Goal: Navigation & Orientation: Find specific page/section

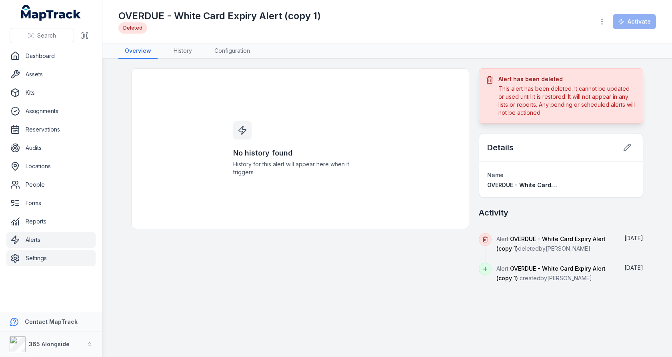
click at [45, 253] on link "Settings" at bounding box center [50, 258] width 89 height 16
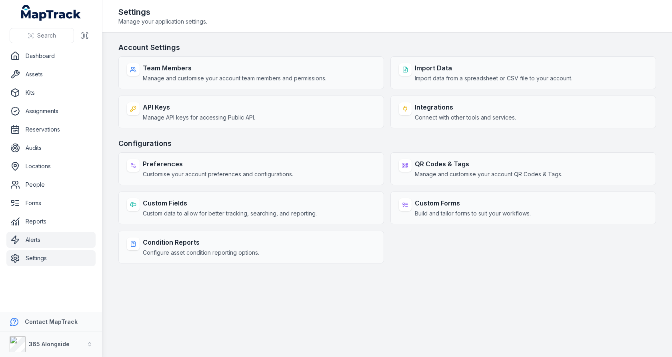
click at [71, 241] on link "Alerts" at bounding box center [50, 240] width 89 height 16
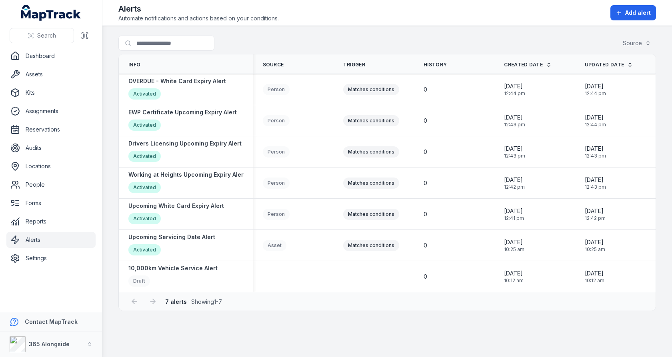
click at [362, 48] on div "Search for alerts Source" at bounding box center [387, 45] width 538 height 18
click at [362, 50] on div "Search for alerts Source" at bounding box center [387, 45] width 538 height 18
click at [44, 186] on link "People" at bounding box center [50, 185] width 89 height 16
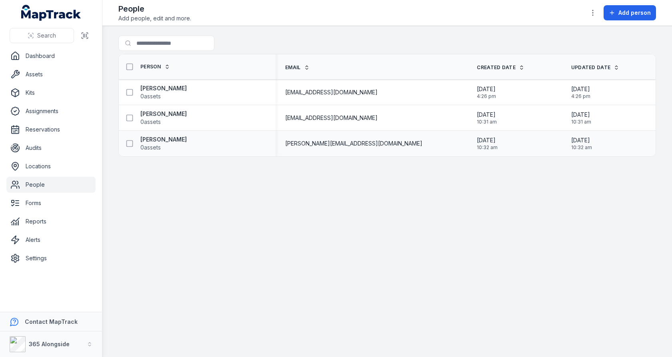
click at [248, 148] on div "[PERSON_NAME] 0 assets" at bounding box center [194, 144] width 144 height 16
